Goal: Task Accomplishment & Management: Manage account settings

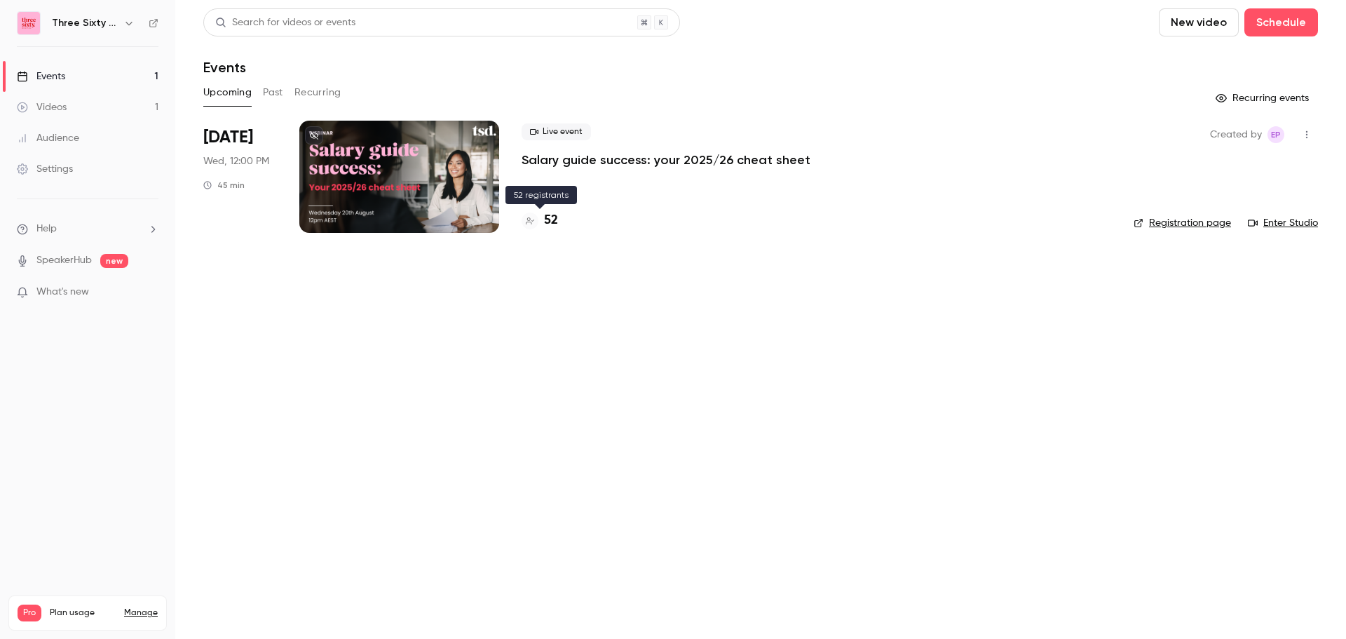
click at [539, 219] on div "52" at bounding box center [540, 220] width 36 height 19
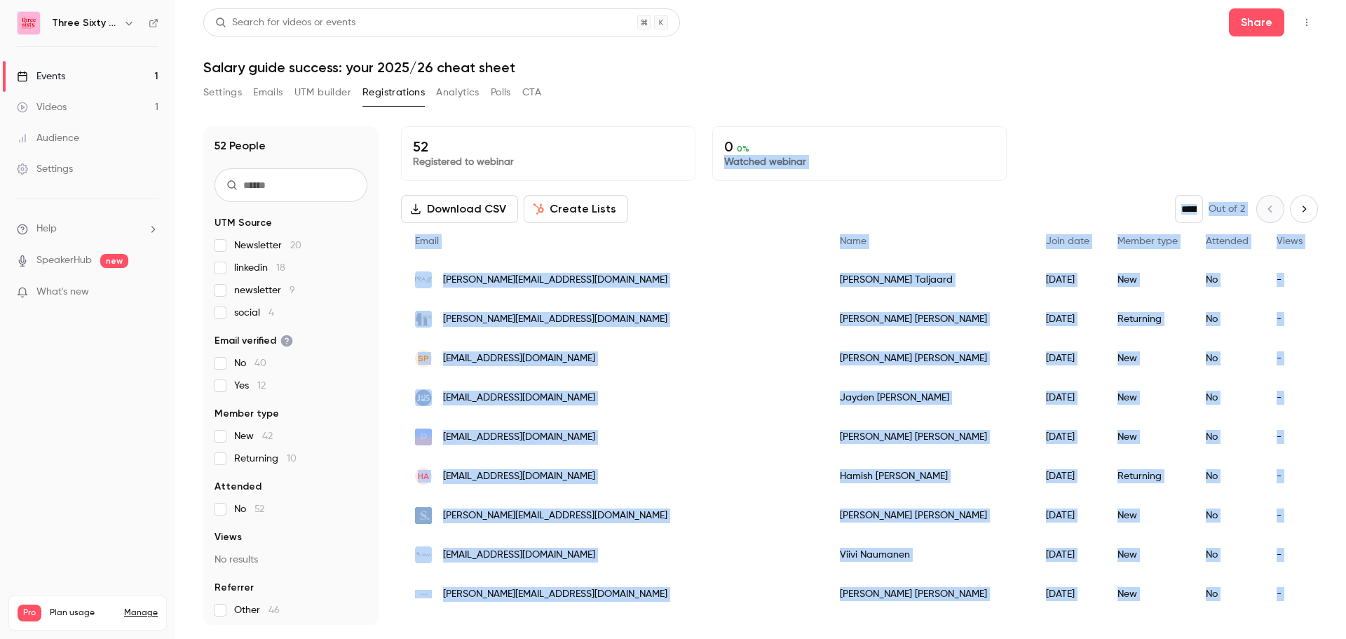
drag, startPoint x: 636, startPoint y: 616, endPoint x: 863, endPoint y: 111, distance: 552.7
click at [863, 111] on div "52 People UTM Source Newsletter 20 linkedin 18 newsletter 9 social 4 Email veri…" at bounding box center [760, 366] width 1115 height 515
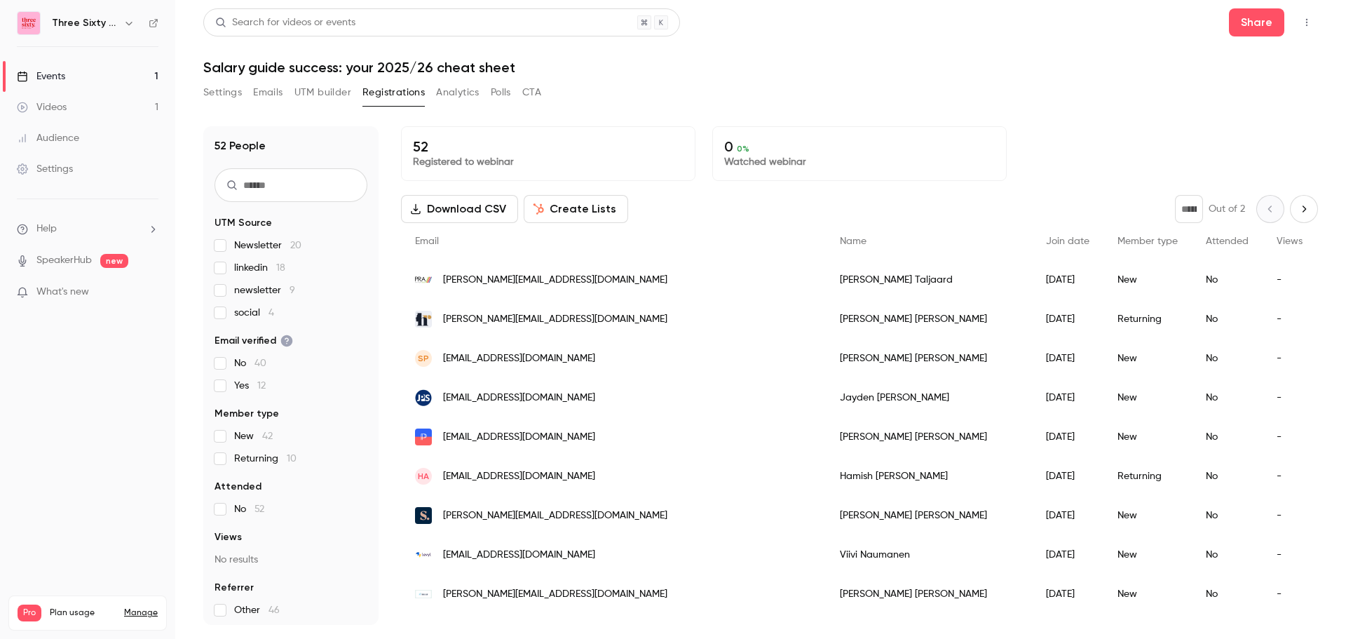
click at [959, 58] on header "Search for videos or events Share Salary guide success: your 2025/26 cheat sheet" at bounding box center [760, 41] width 1115 height 67
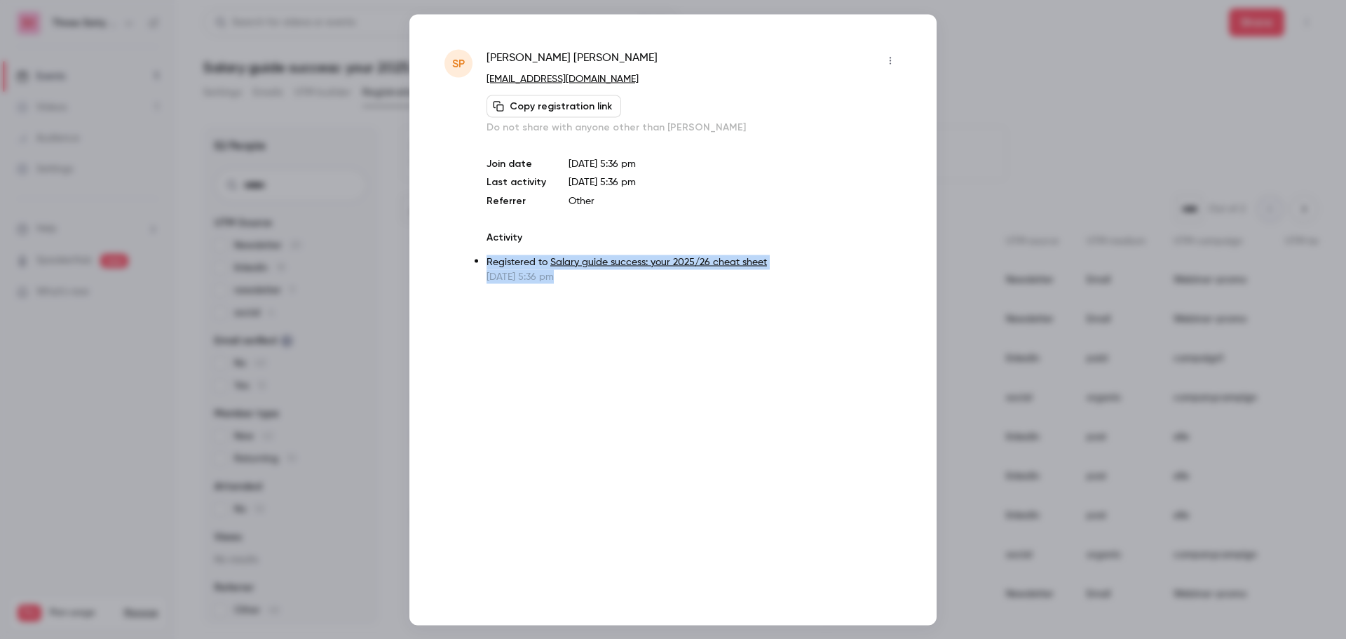
drag, startPoint x: 715, startPoint y: 258, endPoint x: 703, endPoint y: 344, distance: 87.1
click at [703, 344] on div "SP [PERSON_NAME] [PERSON_NAME][EMAIL_ADDRESS][DOMAIN_NAME] Copy registration li…" at bounding box center [673, 319] width 527 height 611
click at [702, 347] on div "SP [PERSON_NAME] [PERSON_NAME][EMAIL_ADDRESS][DOMAIN_NAME] Copy registration li…" at bounding box center [673, 319] width 527 height 611
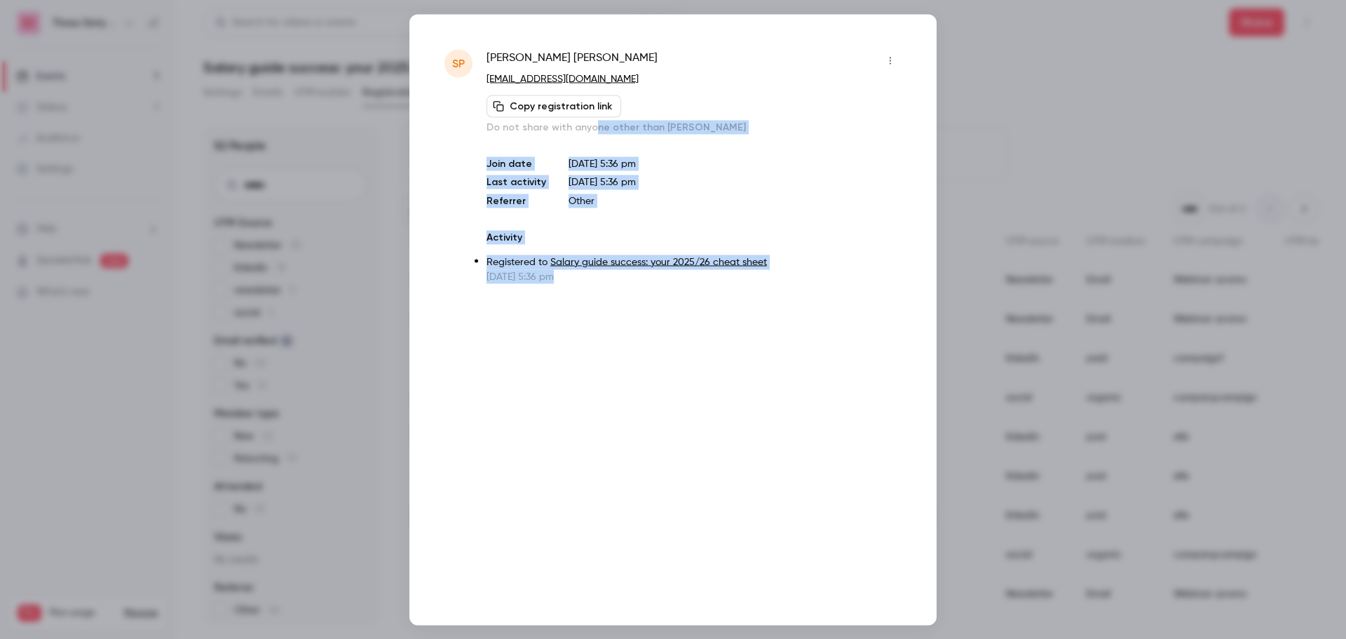
drag, startPoint x: 658, startPoint y: 376, endPoint x: 759, endPoint y: 77, distance: 315.3
click at [701, 82] on div "SP [PERSON_NAME] [PERSON_NAME][EMAIL_ADDRESS][DOMAIN_NAME] Copy registration li…" at bounding box center [673, 319] width 527 height 611
click at [783, 109] on div "Copy registration link Do not share with anyone other than [PERSON_NAME]" at bounding box center [694, 114] width 415 height 39
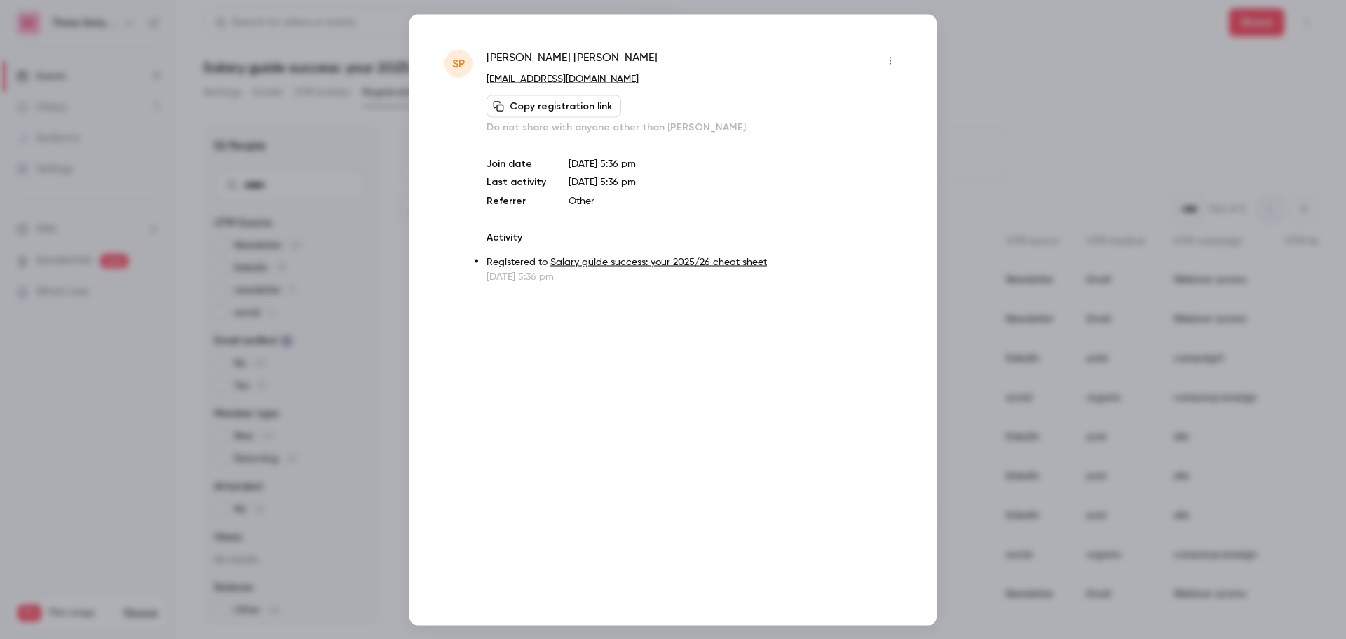
click at [1065, 79] on div at bounding box center [673, 319] width 1346 height 639
